Goal: Check status: Check status

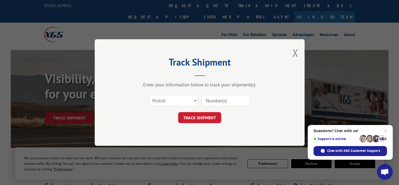
click at [232, 100] on input at bounding box center [226, 100] width 48 height 11
paste input "363701"
type input "363701"
click button "TRACK SHIPMENT" at bounding box center [199, 117] width 43 height 11
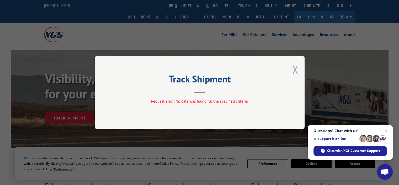
click at [298, 68] on button "Close modal" at bounding box center [295, 69] width 6 height 14
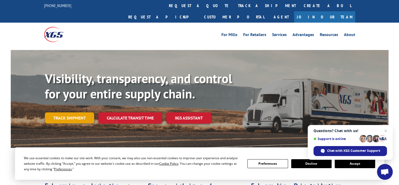
click at [79, 112] on link "Track shipment" at bounding box center [69, 117] width 49 height 11
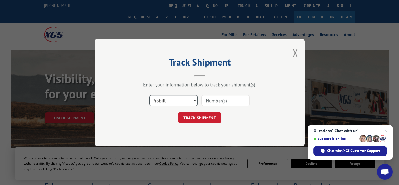
click at [168, 98] on select "Select category... Probill BOL PO" at bounding box center [173, 100] width 48 height 11
select select "bol"
click at [149, 95] on select "Select category... Probill BOL PO" at bounding box center [173, 100] width 48 height 11
paste input "363701"
type input "363701"
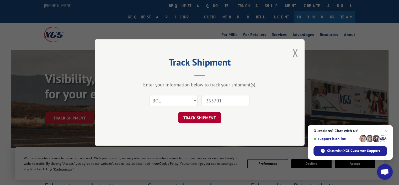
click at [196, 117] on button "TRACK SHIPMENT" at bounding box center [199, 117] width 43 height 11
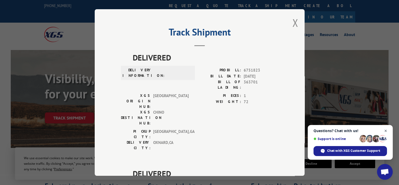
click at [388, 129] on span "Close chat" at bounding box center [386, 130] width 7 height 7
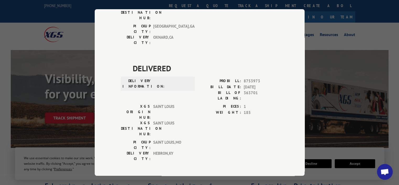
scroll to position [153, 0]
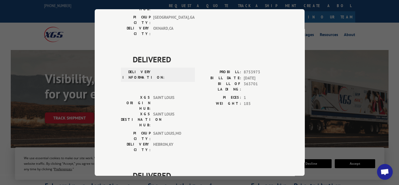
drag, startPoint x: 210, startPoint y: 136, endPoint x: 210, endPoint y: 116, distance: 20.7
